Goal: Navigation & Orientation: Find specific page/section

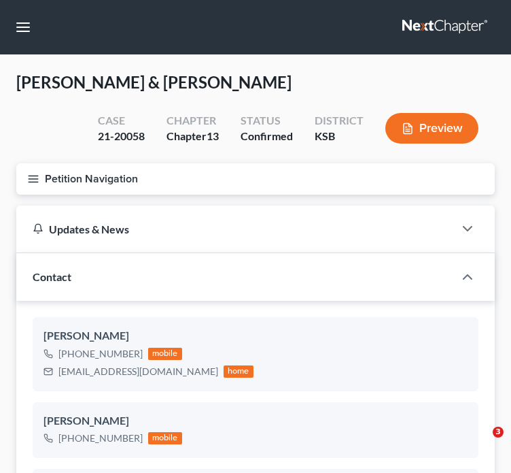
select select "1"
select select "2"
select select "0"
click at [24, 38] on button "button" at bounding box center [23, 27] width 24 height 24
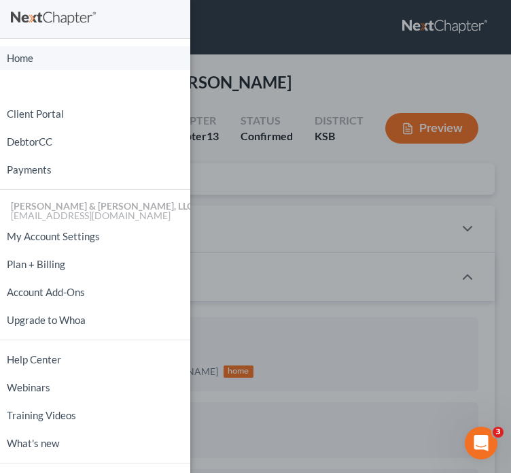
click at [42, 56] on link "Home" at bounding box center [95, 58] width 190 height 24
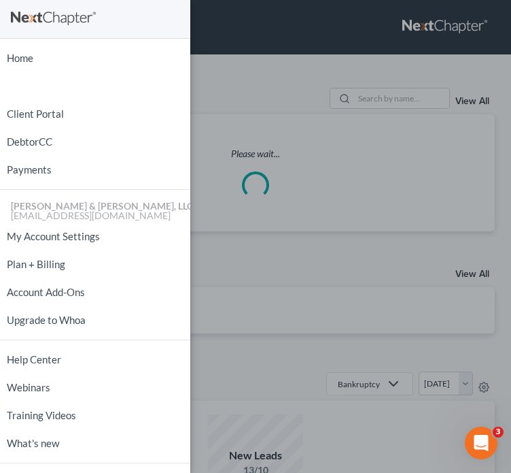
click at [318, 108] on div "Home New Case Client Portal DebtorCC Payments Patton & Dean, LLC admin@pattonde…" at bounding box center [255, 236] width 511 height 473
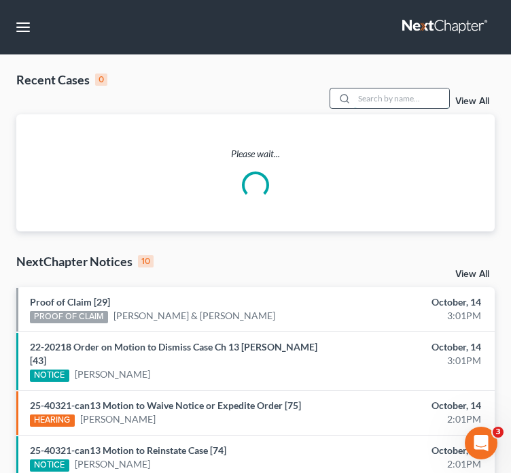
click at [376, 88] on input "search" at bounding box center [401, 98] width 95 height 20
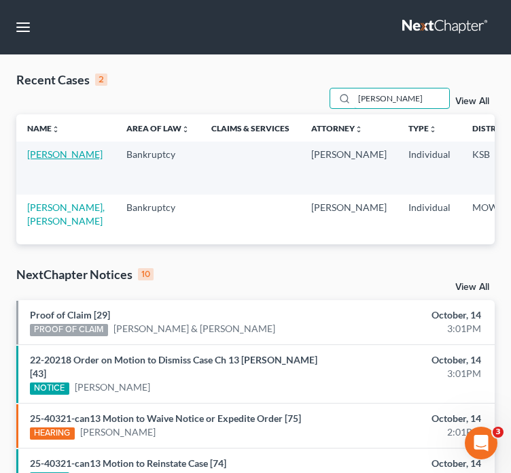
type input "hendrix"
click at [43, 148] on link "[PERSON_NAME]" at bounding box center [64, 154] width 75 height 12
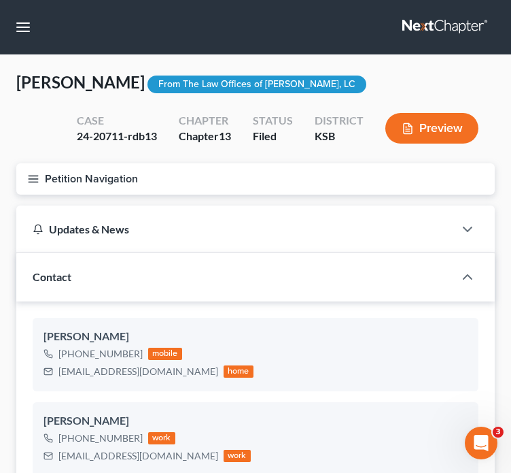
scroll to position [666, 0]
drag, startPoint x: 165, startPoint y: 372, endPoint x: 54, endPoint y: 369, distance: 110.2
click at [54, 369] on div "fondahendrix@gmail.com home" at bounding box center [149, 371] width 210 height 18
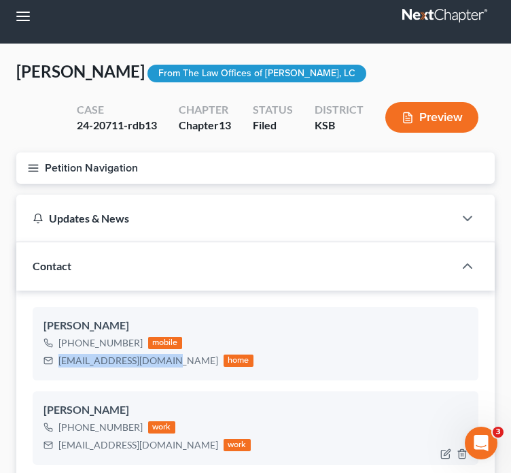
scroll to position [13, 0]
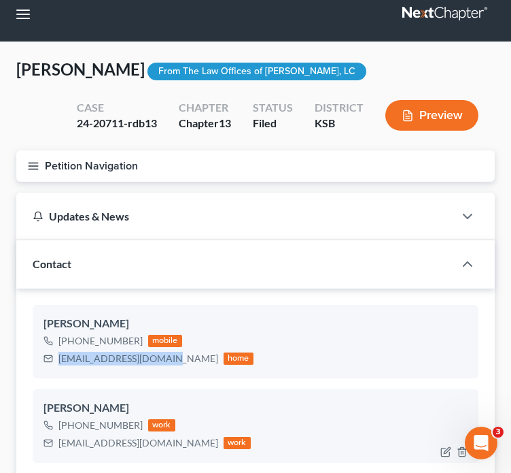
drag, startPoint x: 209, startPoint y: 456, endPoint x: 56, endPoint y: 448, distance: 153.2
click at [56, 448] on div "fhendrix@residentialsolutionsllc.org work" at bounding box center [147, 443] width 207 height 18
click at [458, 15] on link at bounding box center [446, 14] width 87 height 24
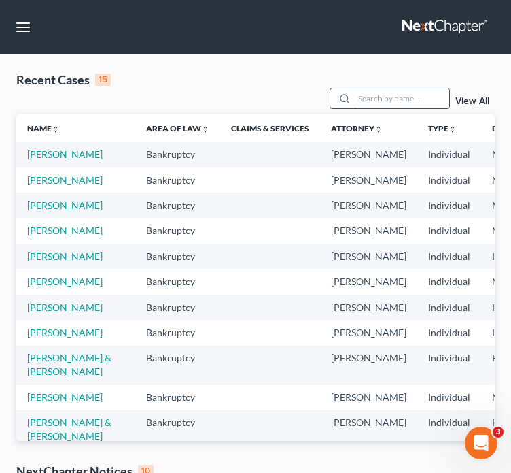
click at [403, 88] on input "search" at bounding box center [401, 98] width 95 height 20
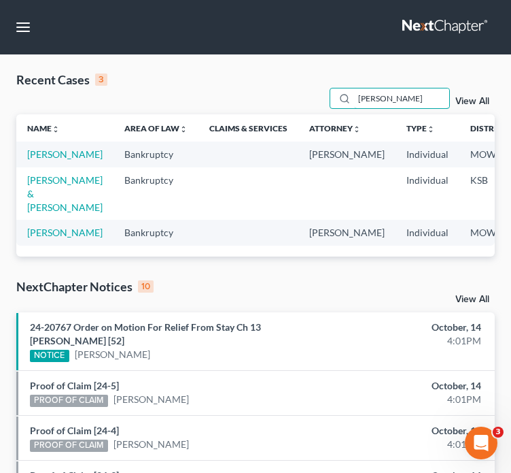
type input "sutton"
click at [38, 144] on td "[PERSON_NAME]" at bounding box center [64, 153] width 97 height 25
click at [38, 149] on link "[PERSON_NAME]" at bounding box center [64, 154] width 75 height 12
select select "6"
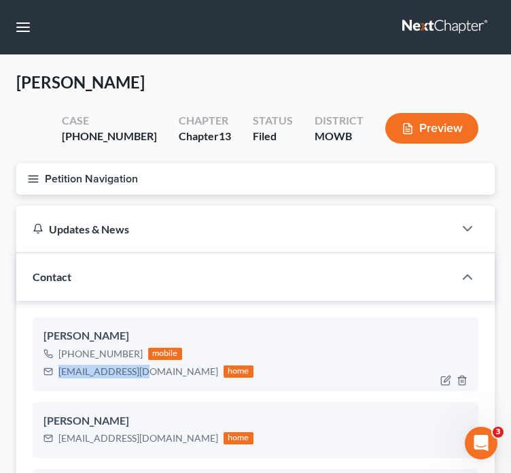
drag, startPoint x: 142, startPoint y: 372, endPoint x: 54, endPoint y: 377, distance: 87.9
click at [54, 377] on div "araesee@gmail.com home" at bounding box center [149, 371] width 210 height 18
click at [428, 22] on link at bounding box center [446, 27] width 87 height 24
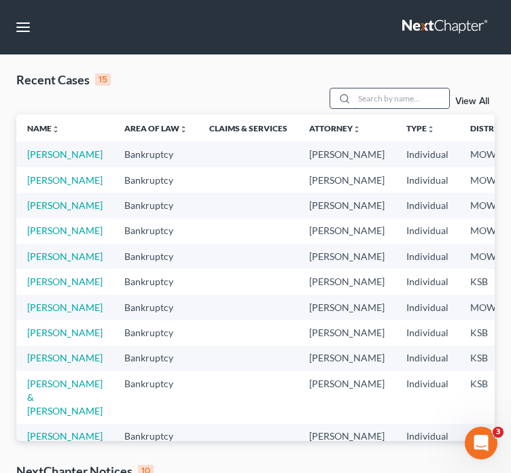
click at [392, 88] on input "search" at bounding box center [401, 98] width 95 height 20
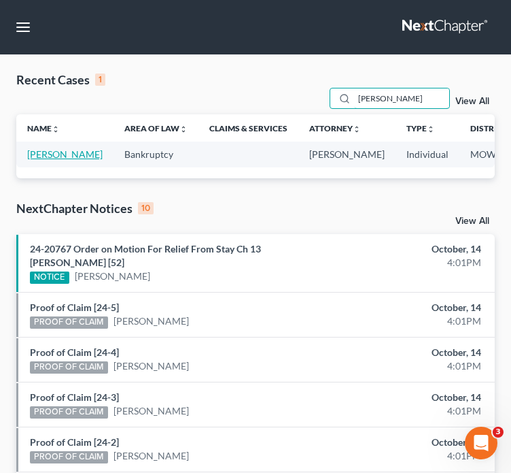
type input "[PERSON_NAME]"
click at [33, 152] on link "[PERSON_NAME]" at bounding box center [64, 154] width 75 height 12
select select "2"
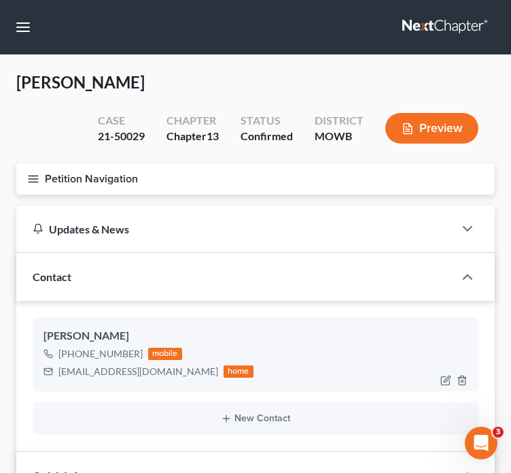
scroll to position [175, 0]
drag, startPoint x: 159, startPoint y: 369, endPoint x: 57, endPoint y: 364, distance: 102.1
click at [57, 364] on div "[EMAIL_ADDRESS][DOMAIN_NAME] home" at bounding box center [149, 371] width 210 height 18
click at [454, 24] on link at bounding box center [446, 27] width 87 height 24
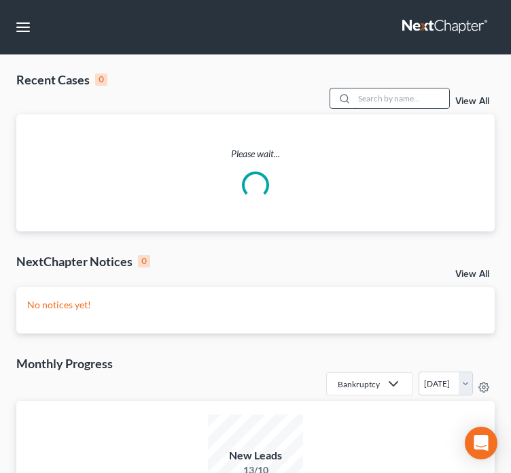
click at [364, 90] on input "search" at bounding box center [401, 98] width 95 height 20
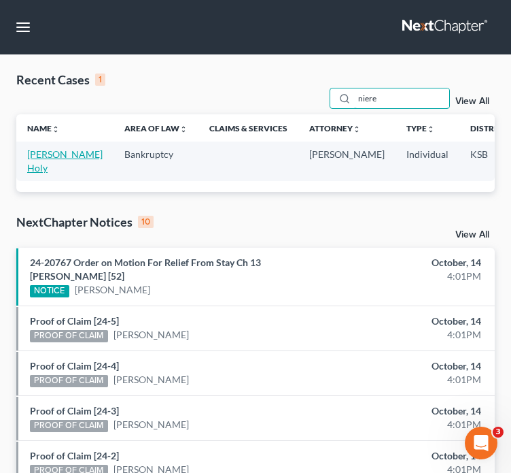
type input "niere"
click at [35, 148] on link "Niere, Lynn Holy" at bounding box center [64, 160] width 75 height 25
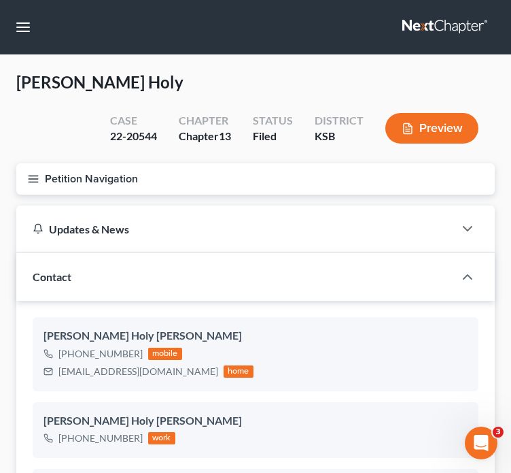
scroll to position [3936, 0]
drag, startPoint x: 141, startPoint y: 370, endPoint x: 54, endPoint y: 372, distance: 86.4
click at [54, 372] on div "niere88@gmail.com home" at bounding box center [149, 371] width 210 height 18
